Goal: Obtain resource: Obtain resource

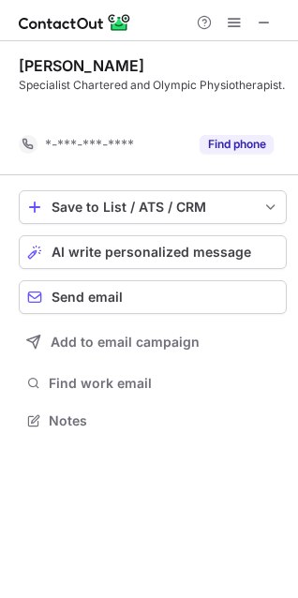
scroll to position [378, 298]
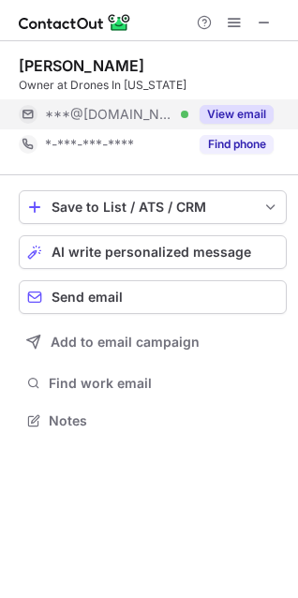
scroll to position [408, 298]
click at [230, 106] on div "View email" at bounding box center [230, 114] width 85 height 30
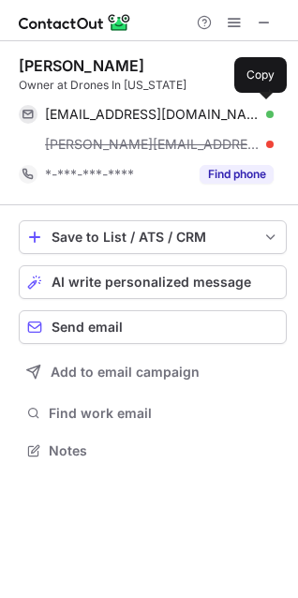
scroll to position [438, 298]
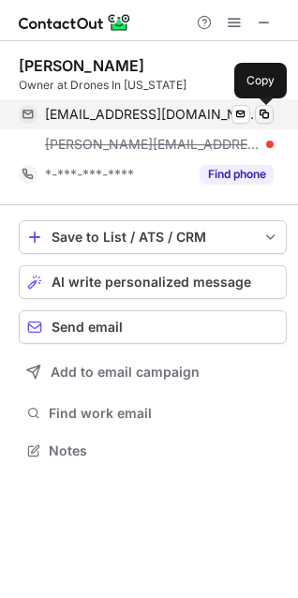
click at [262, 119] on span at bounding box center [264, 114] width 15 height 15
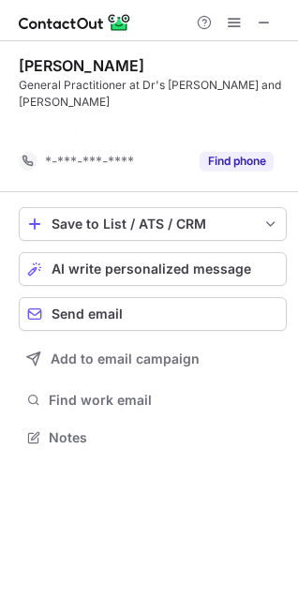
scroll to position [378, 298]
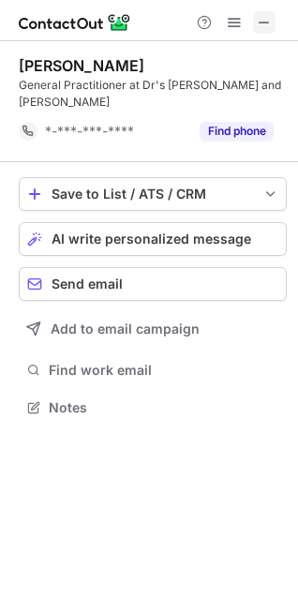
click at [258, 23] on span at bounding box center [264, 22] width 15 height 15
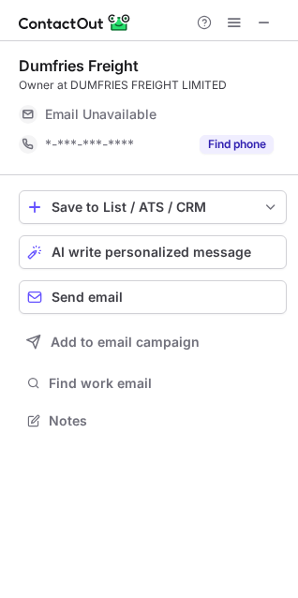
scroll to position [408, 298]
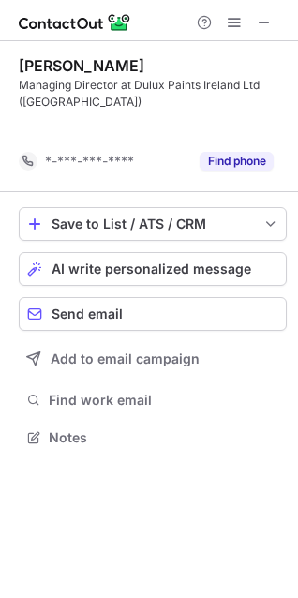
scroll to position [395, 298]
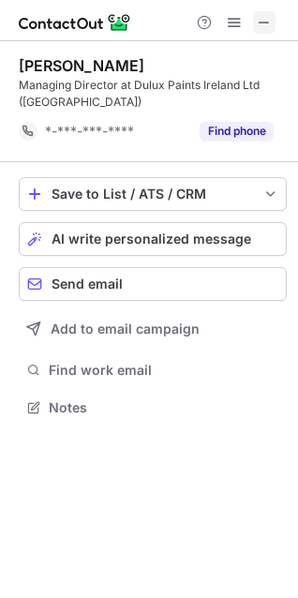
click at [254, 25] on button at bounding box center [264, 22] width 22 height 22
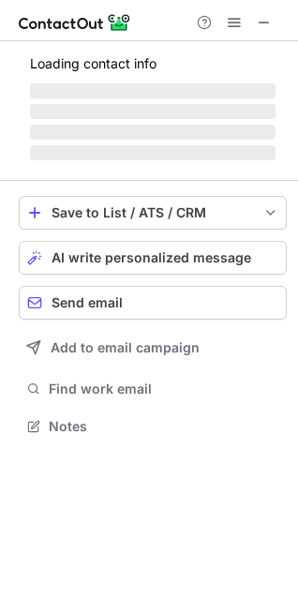
scroll to position [408, 298]
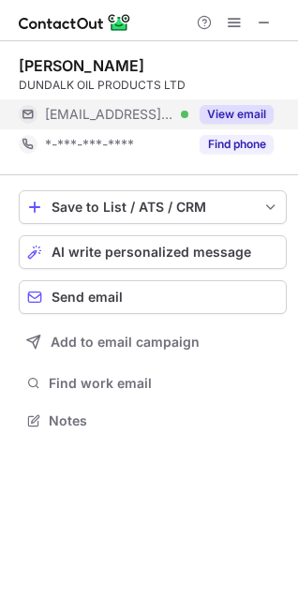
click at [252, 110] on button "View email" at bounding box center [237, 114] width 74 height 19
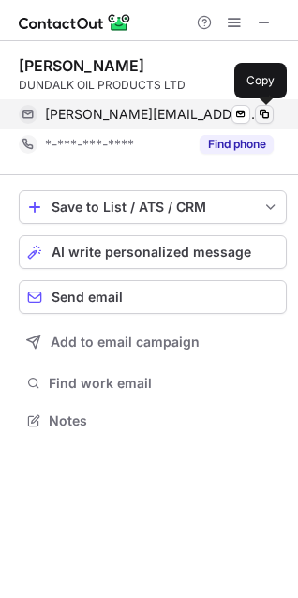
click at [270, 111] on span at bounding box center [264, 114] width 15 height 15
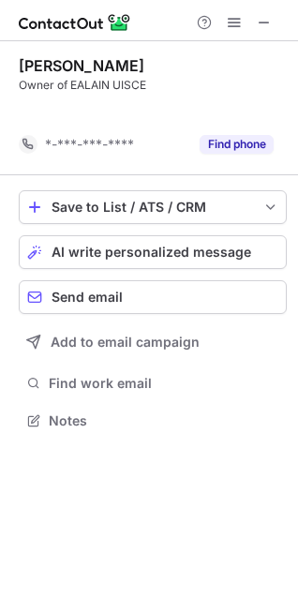
scroll to position [378, 298]
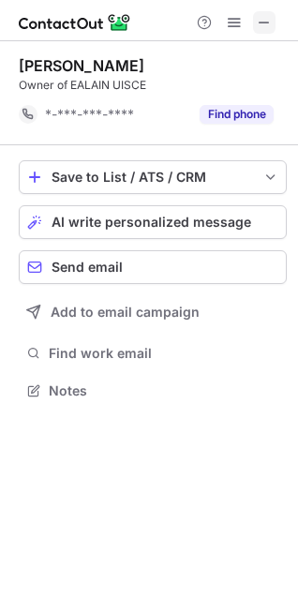
drag, startPoint x: 250, startPoint y: 22, endPoint x: 261, endPoint y: 23, distance: 10.5
click at [258, 22] on div at bounding box center [234, 22] width 90 height 22
click at [261, 24] on span at bounding box center [264, 22] width 15 height 15
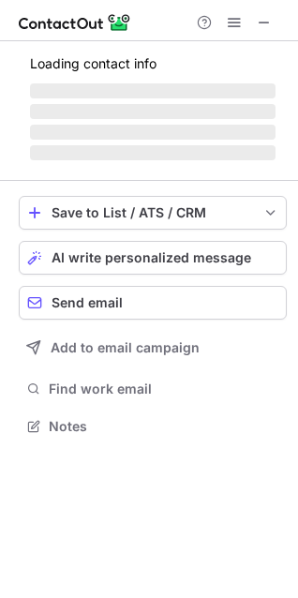
scroll to position [468, 298]
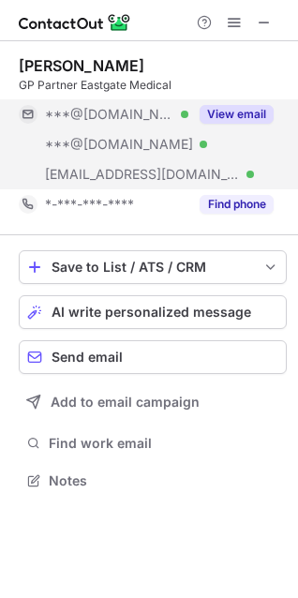
click at [256, 103] on div "View email" at bounding box center [230, 114] width 85 height 30
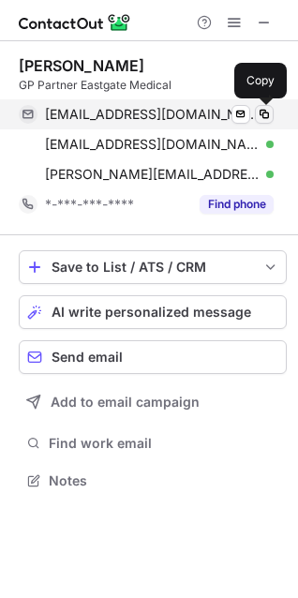
click at [265, 113] on span at bounding box center [264, 114] width 15 height 15
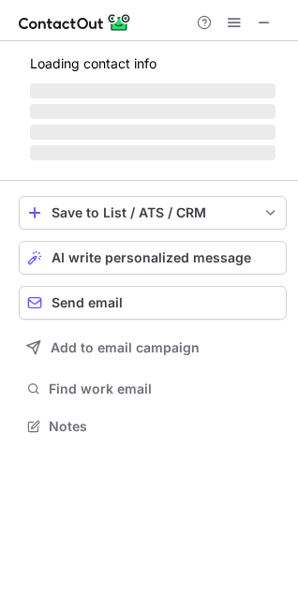
scroll to position [425, 298]
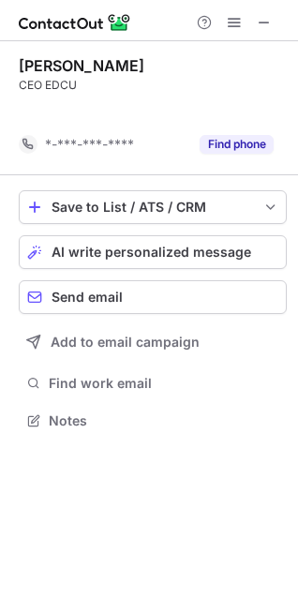
scroll to position [378, 298]
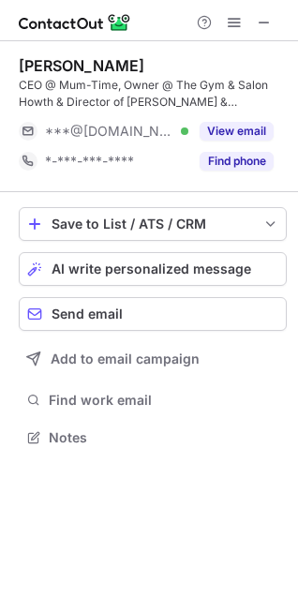
scroll to position [425, 298]
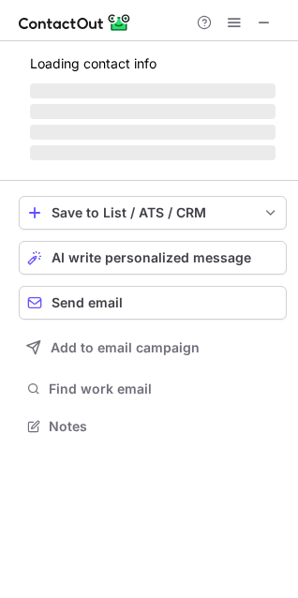
scroll to position [408, 298]
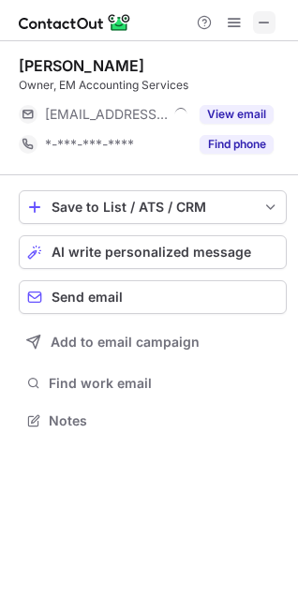
click at [254, 25] on button at bounding box center [264, 22] width 22 height 22
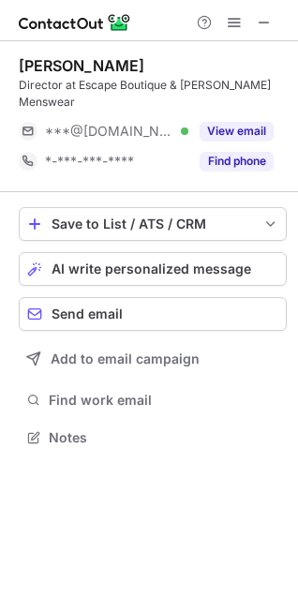
scroll to position [425, 298]
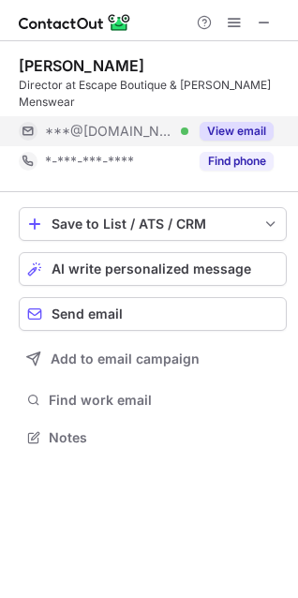
click at [257, 129] on button "View email" at bounding box center [237, 131] width 74 height 19
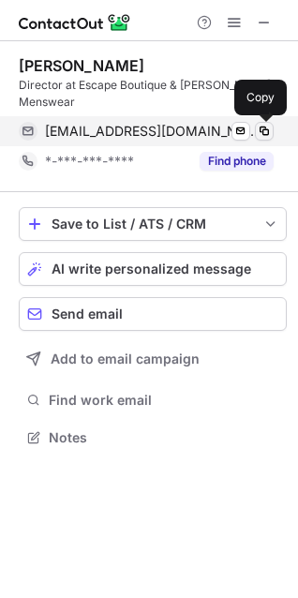
click at [260, 123] on button at bounding box center [264, 131] width 19 height 19
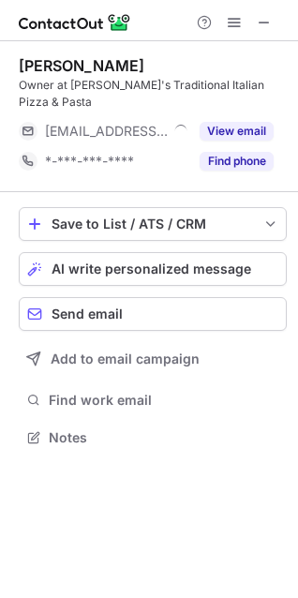
scroll to position [408, 298]
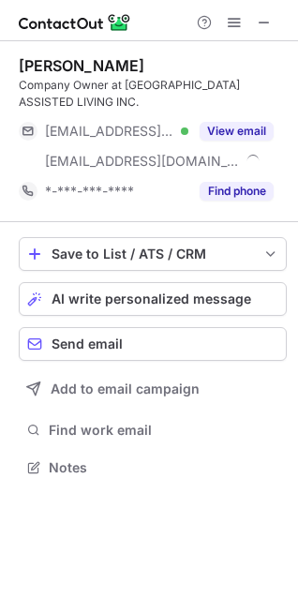
scroll to position [455, 298]
click at [249, 21] on div at bounding box center [234, 22] width 90 height 22
click at [260, 24] on span at bounding box center [264, 22] width 15 height 15
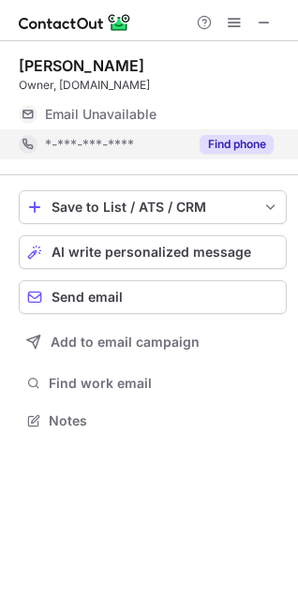
scroll to position [408, 298]
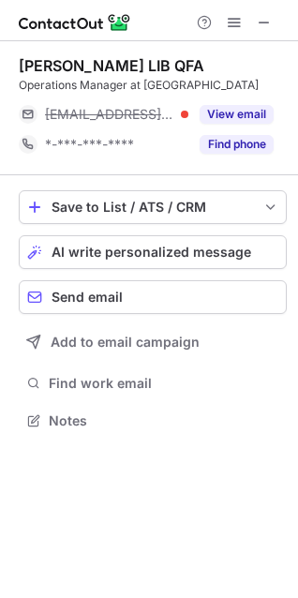
scroll to position [408, 298]
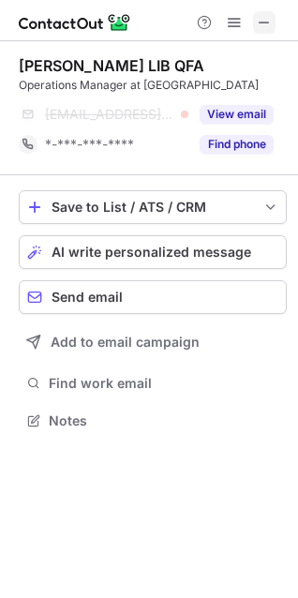
click at [257, 23] on span at bounding box center [264, 22] width 15 height 15
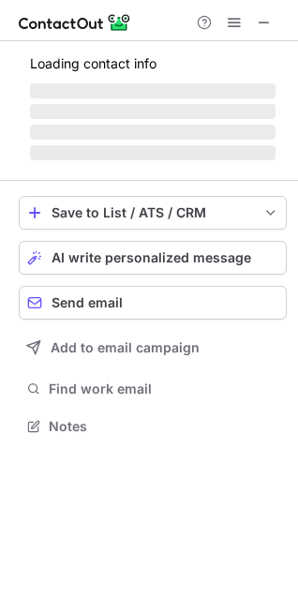
scroll to position [408, 298]
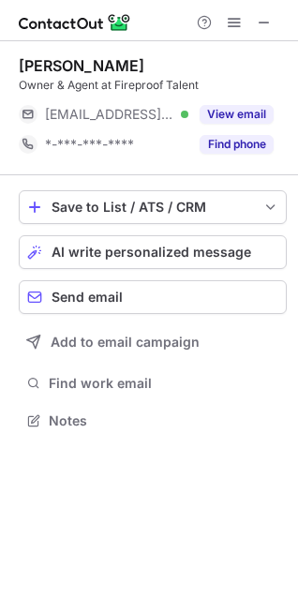
click at [245, 97] on div "[PERSON_NAME] Owner & Agent at Fireproof Talent [EMAIL_ADDRESS][DOMAIN_NAME] Ve…" at bounding box center [153, 107] width 268 height 103
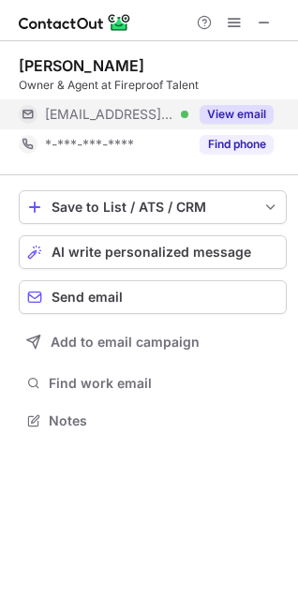
click at [235, 110] on button "View email" at bounding box center [237, 114] width 74 height 19
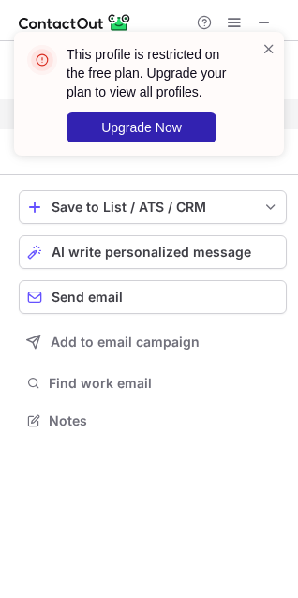
click at [261, 110] on div "This profile is restricted on the free plan. Upgrade your plan to view all prof…" at bounding box center [149, 101] width 300 height 176
drag, startPoint x: 276, startPoint y: 48, endPoint x: 266, endPoint y: 52, distance: 10.5
click at [275, 48] on span at bounding box center [269, 48] width 15 height 19
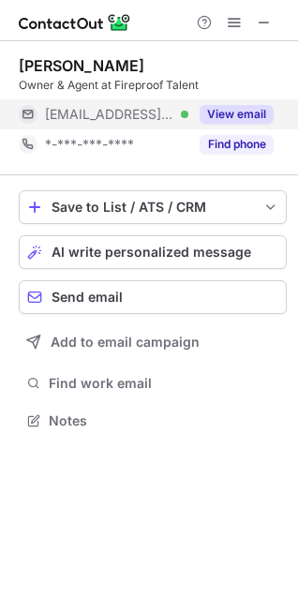
click at [266, 52] on span at bounding box center [269, 48] width 15 height 19
click at [253, 25] on button at bounding box center [264, 22] width 22 height 22
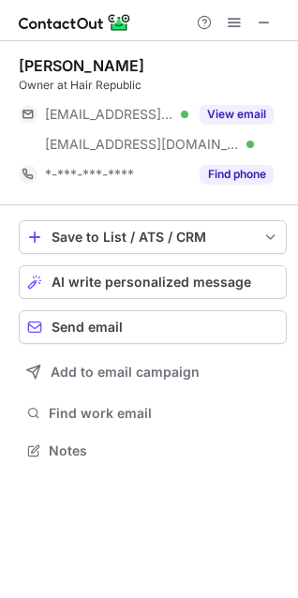
scroll to position [438, 298]
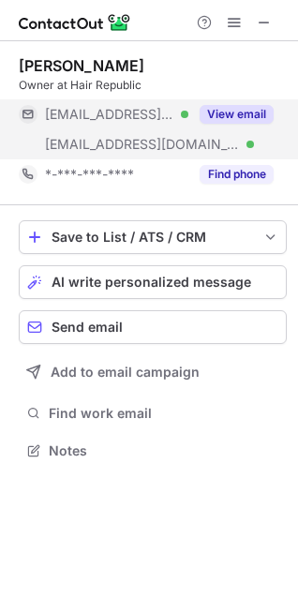
click at [246, 117] on button "View email" at bounding box center [237, 114] width 74 height 19
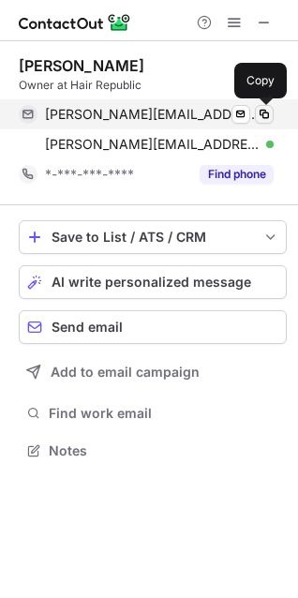
click at [260, 114] on span at bounding box center [264, 114] width 15 height 15
click at [266, 113] on span at bounding box center [264, 114] width 15 height 15
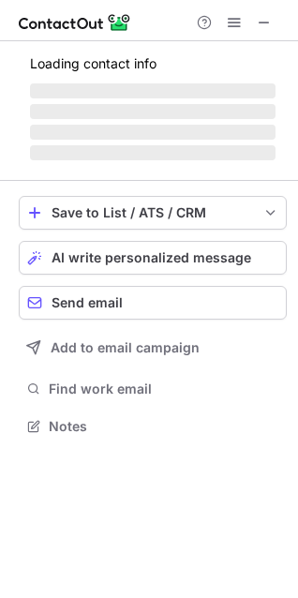
scroll to position [408, 298]
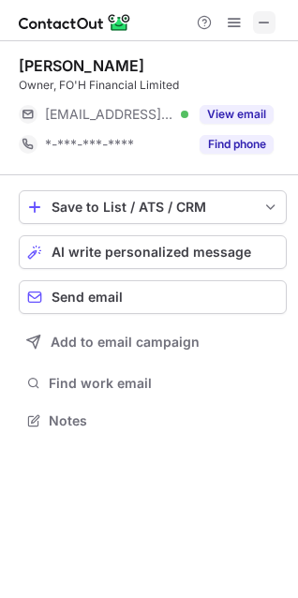
click at [262, 23] on span at bounding box center [264, 22] width 15 height 15
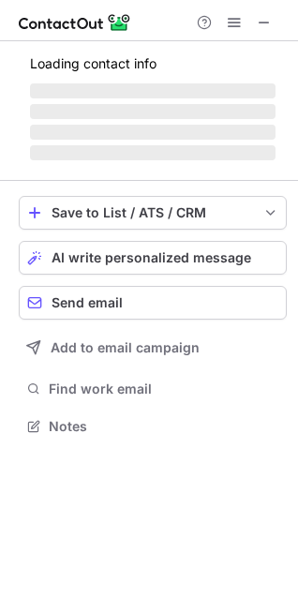
scroll to position [408, 298]
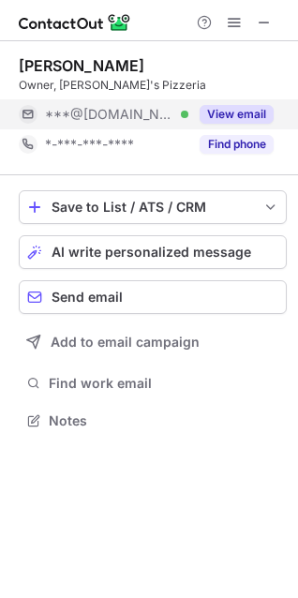
click at [237, 110] on button "View email" at bounding box center [237, 114] width 74 height 19
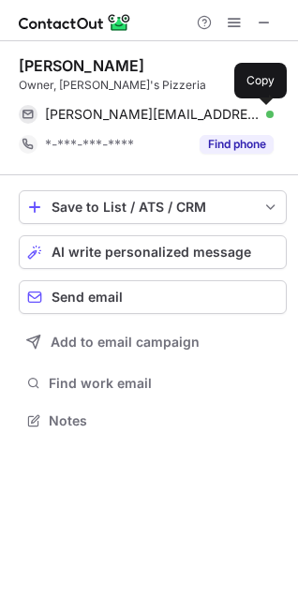
click at [262, 112] on span at bounding box center [264, 114] width 15 height 15
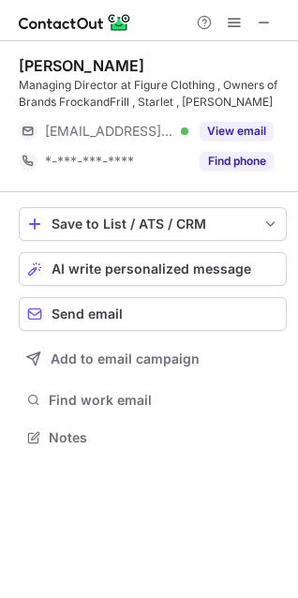
scroll to position [425, 298]
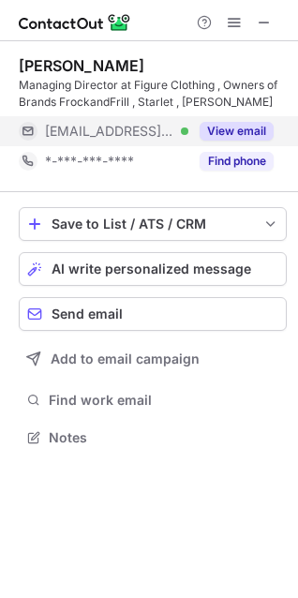
click at [238, 129] on button "View email" at bounding box center [237, 131] width 74 height 19
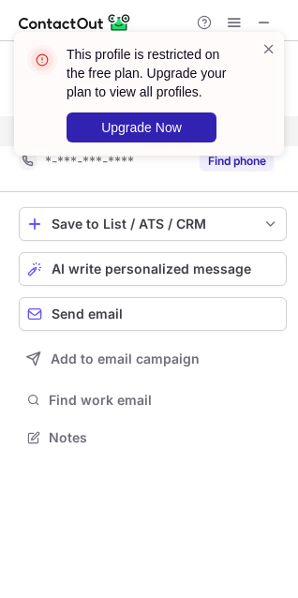
click at [266, 127] on div "This profile is restricted on the free plan. Upgrade your plan to view all prof…" at bounding box center [149, 101] width 300 height 176
click at [254, 22] on div "This profile is restricted on the free plan. Upgrade your plan to view all prof…" at bounding box center [149, 101] width 300 height 176
click at [258, 22] on div "This profile is restricted on the free plan. Upgrade your plan to view all prof…" at bounding box center [149, 101] width 300 height 176
click at [263, 53] on span at bounding box center [269, 48] width 15 height 19
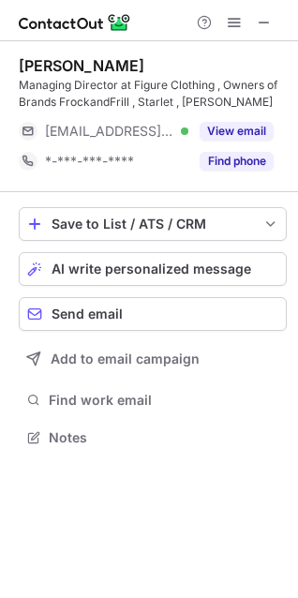
click at [260, 22] on div "This profile is restricted on the free plan. Upgrade your plan to view all prof…" at bounding box center [149, 31] width 300 height 37
click at [260, 22] on span at bounding box center [264, 22] width 15 height 15
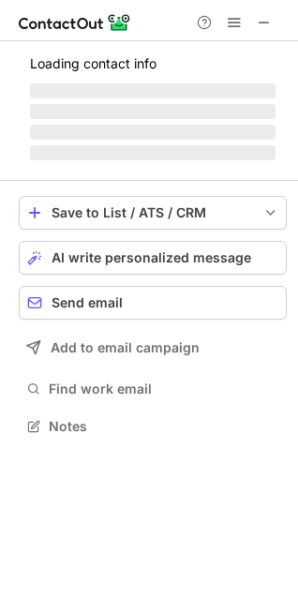
scroll to position [438, 298]
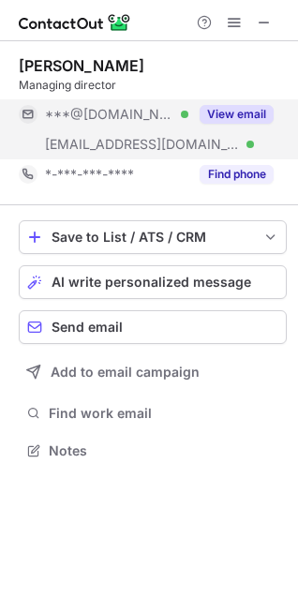
click at [238, 110] on button "View email" at bounding box center [237, 114] width 74 height 19
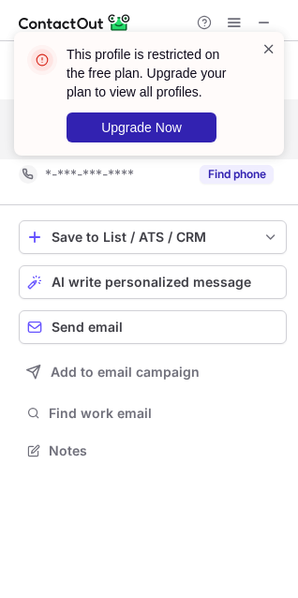
click at [268, 49] on span at bounding box center [269, 48] width 15 height 19
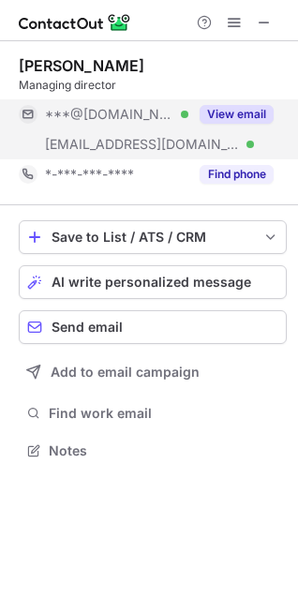
click at [256, 27] on div "This profile is restricted on the free plan. Upgrade your plan to view all prof…" at bounding box center [149, 101] width 300 height 176
click at [258, 22] on div "This profile is restricted on the free plan. Upgrade your plan to view all prof…" at bounding box center [149, 101] width 300 height 176
click at [259, 22] on span at bounding box center [264, 22] width 15 height 15
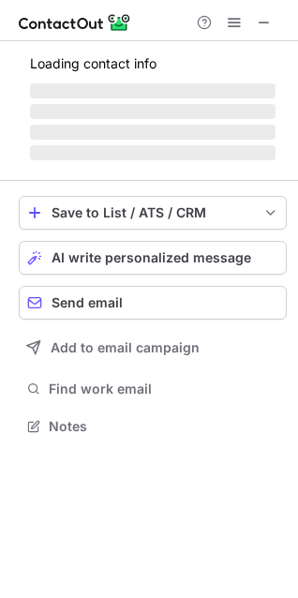
scroll to position [408, 298]
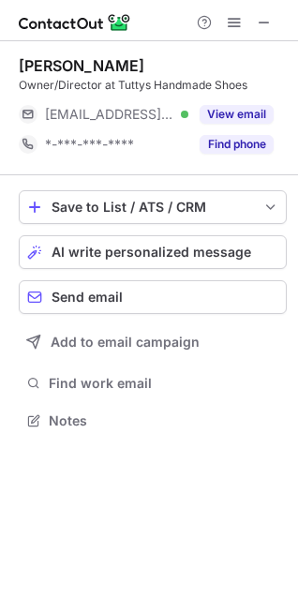
scroll to position [408, 298]
click at [256, 25] on button at bounding box center [264, 22] width 22 height 22
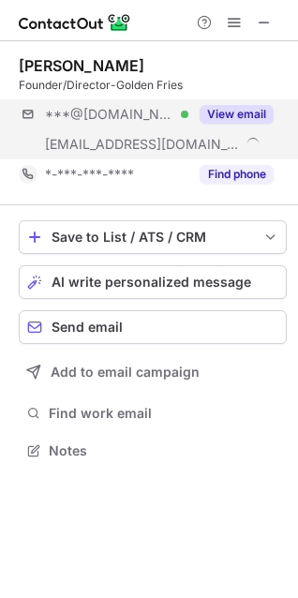
scroll to position [438, 298]
click at [252, 112] on button "View email" at bounding box center [237, 114] width 74 height 19
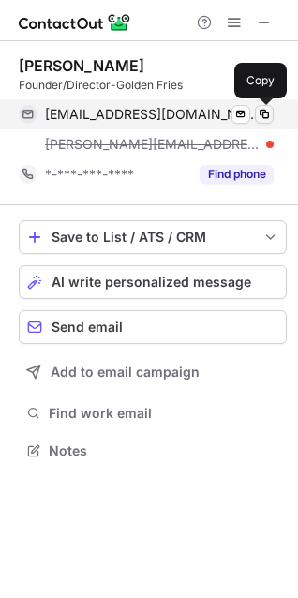
click at [261, 109] on span at bounding box center [264, 114] width 15 height 15
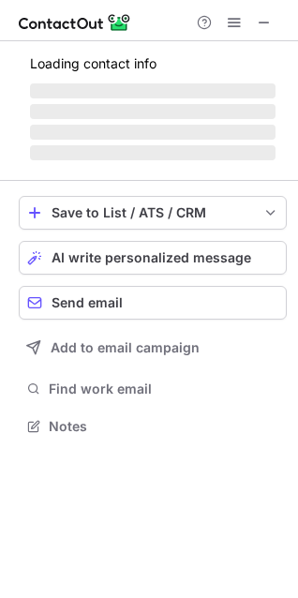
scroll to position [408, 298]
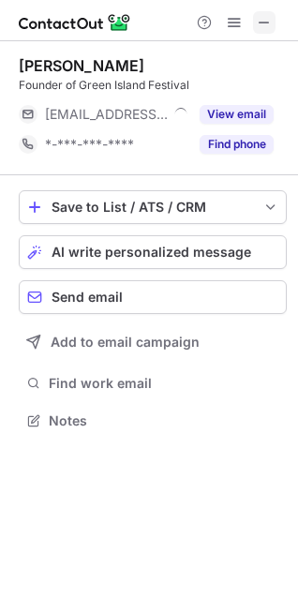
click at [262, 30] on span at bounding box center [264, 22] width 15 height 15
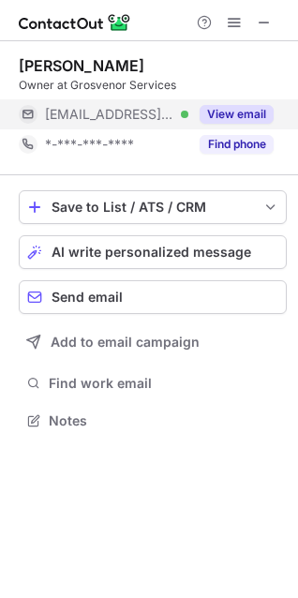
click at [245, 109] on button "View email" at bounding box center [237, 114] width 74 height 19
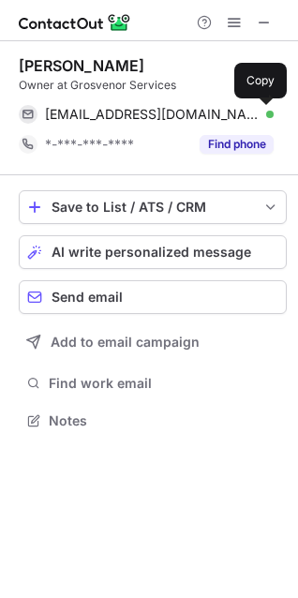
click at [258, 116] on span at bounding box center [264, 114] width 15 height 15
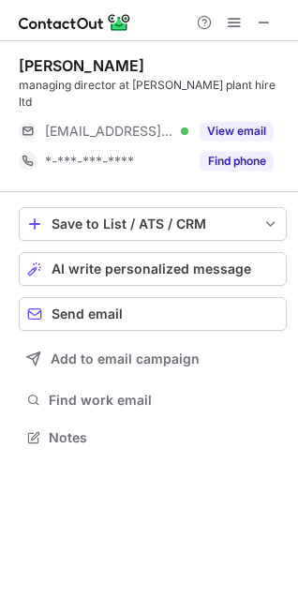
scroll to position [408, 298]
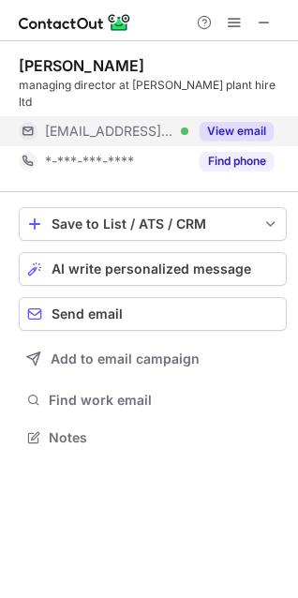
click at [247, 122] on button "View email" at bounding box center [237, 131] width 74 height 19
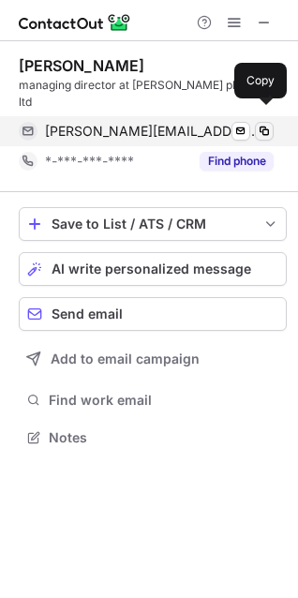
click at [269, 124] on span at bounding box center [264, 131] width 15 height 15
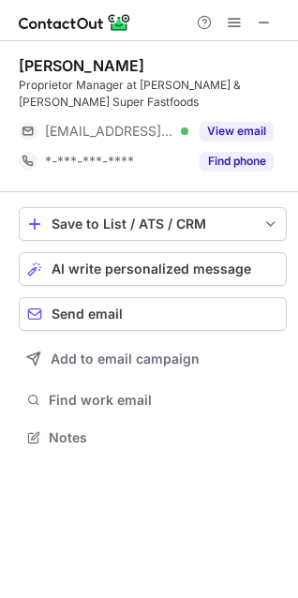
scroll to position [425, 298]
click at [259, 27] on span at bounding box center [264, 22] width 15 height 15
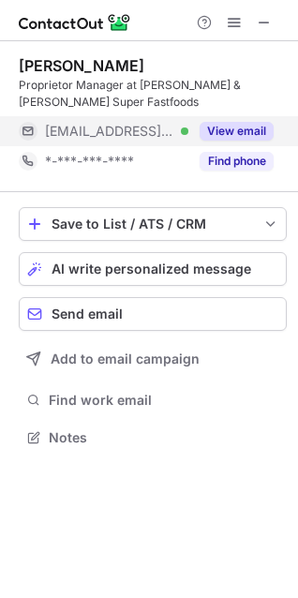
click at [242, 120] on div "View email" at bounding box center [230, 131] width 85 height 30
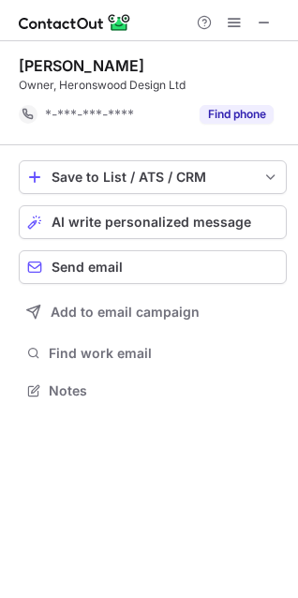
scroll to position [378, 298]
click at [257, 21] on span at bounding box center [264, 22] width 15 height 15
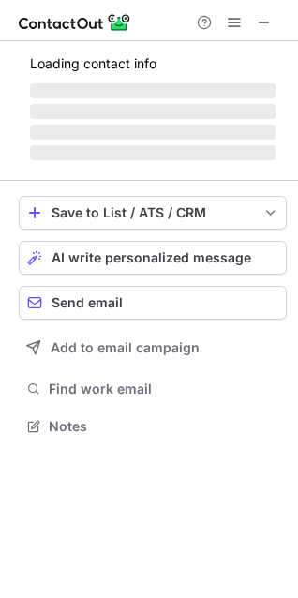
scroll to position [425, 298]
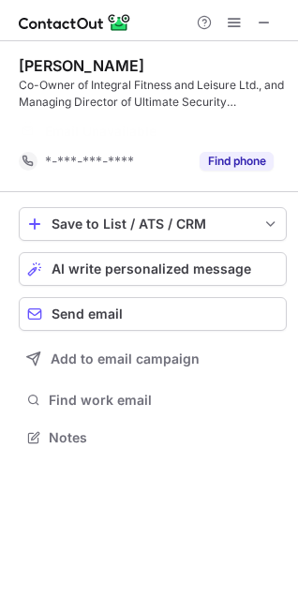
scroll to position [395, 298]
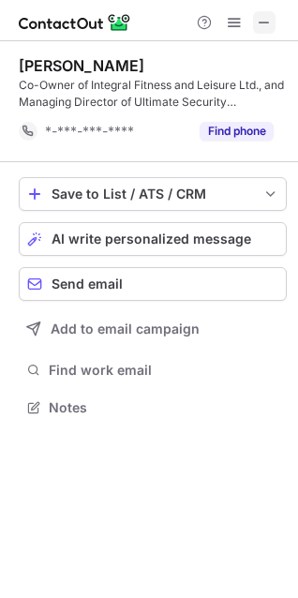
click at [261, 23] on span at bounding box center [264, 22] width 15 height 15
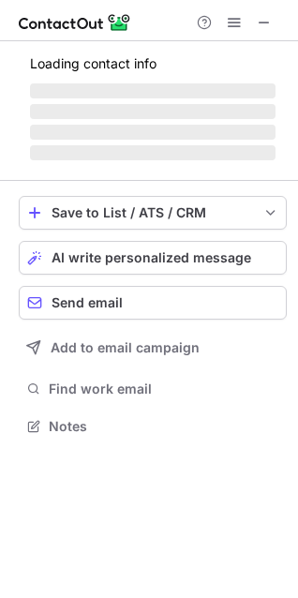
scroll to position [438, 298]
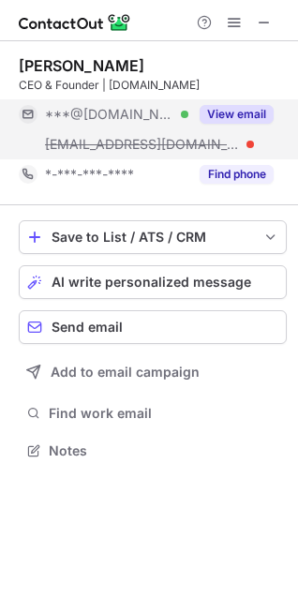
click at [242, 114] on button "View email" at bounding box center [237, 114] width 74 height 19
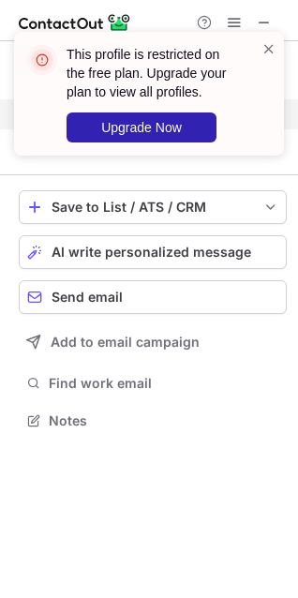
scroll to position [408, 298]
click at [264, 48] on span at bounding box center [269, 48] width 15 height 19
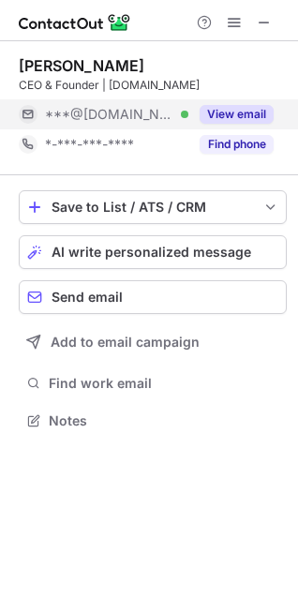
click at [259, 24] on div "This profile is restricted on the free plan. Upgrade your plan to view all prof…" at bounding box center [149, 101] width 300 height 176
click at [259, 24] on div "This profile is restricted on the free plan. Upgrade your plan to view all prof…" at bounding box center [149, 31] width 300 height 37
click at [258, 19] on span at bounding box center [264, 22] width 15 height 15
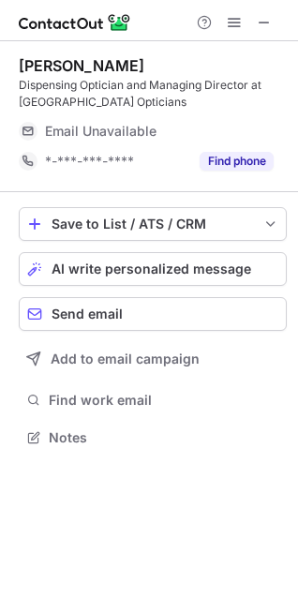
scroll to position [425, 298]
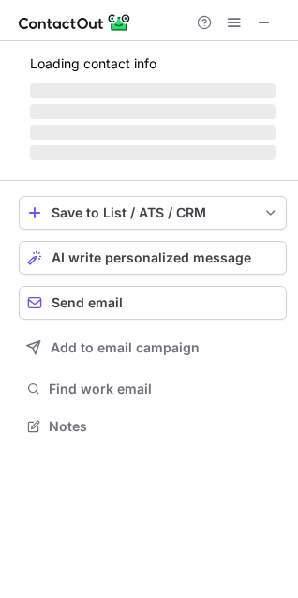
scroll to position [408, 298]
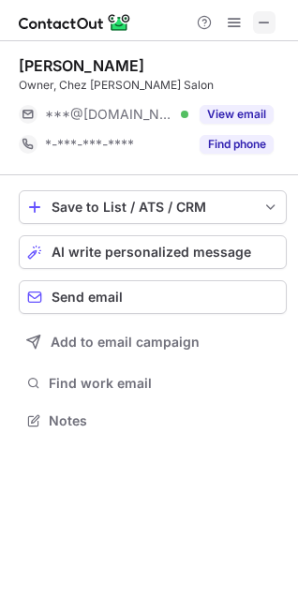
click at [255, 31] on button at bounding box center [264, 22] width 22 height 22
click at [252, 21] on div at bounding box center [234, 22] width 90 height 22
click at [249, 27] on div at bounding box center [234, 22] width 90 height 22
click at [255, 22] on button at bounding box center [264, 22] width 22 height 22
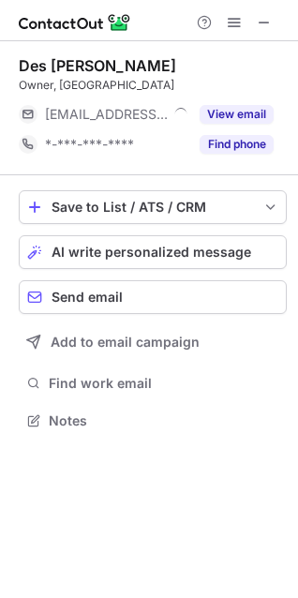
scroll to position [408, 298]
